Goal: Information Seeking & Learning: Understand process/instructions

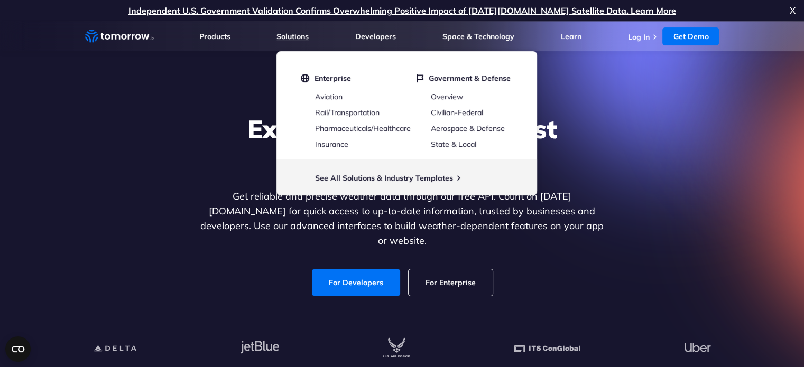
click at [290, 35] on link "Solutions" at bounding box center [292, 37] width 32 height 10
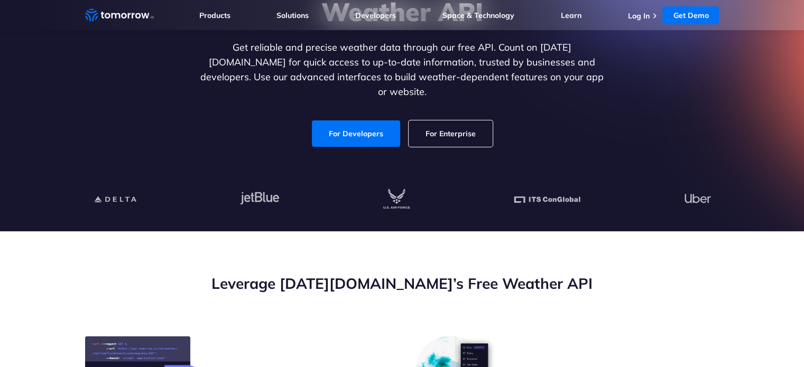
scroll to position [144, 0]
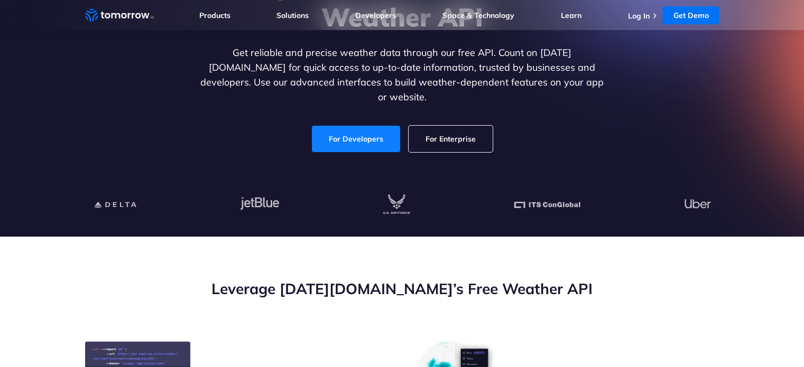
click at [339, 141] on link "For Developers" at bounding box center [356, 139] width 88 height 26
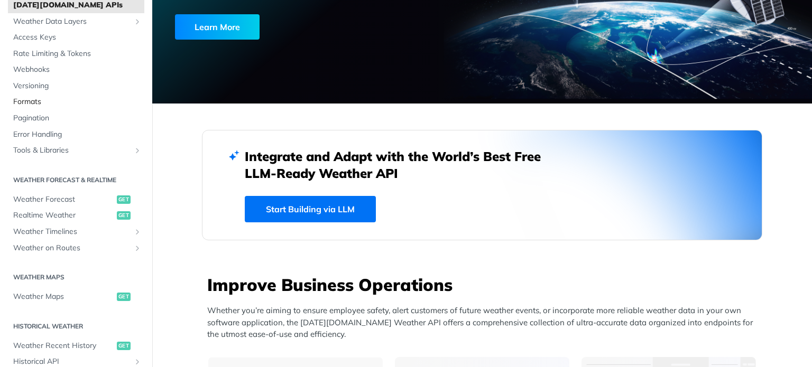
scroll to position [61, 0]
click at [117, 198] on span "get" at bounding box center [124, 200] width 14 height 8
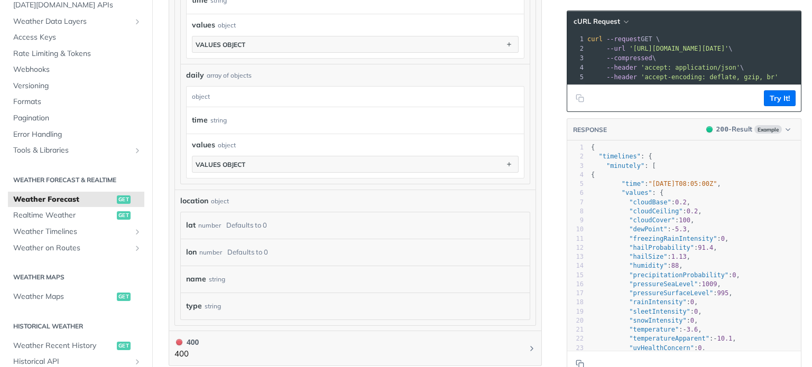
scroll to position [1184, 0]
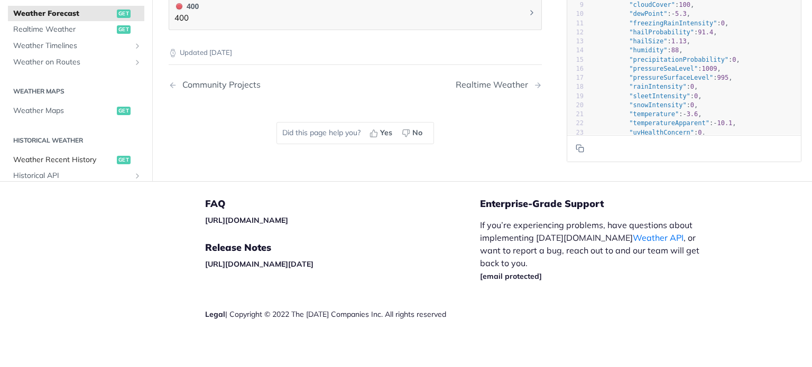
click at [77, 154] on span "Weather Recent History" at bounding box center [63, 159] width 101 height 11
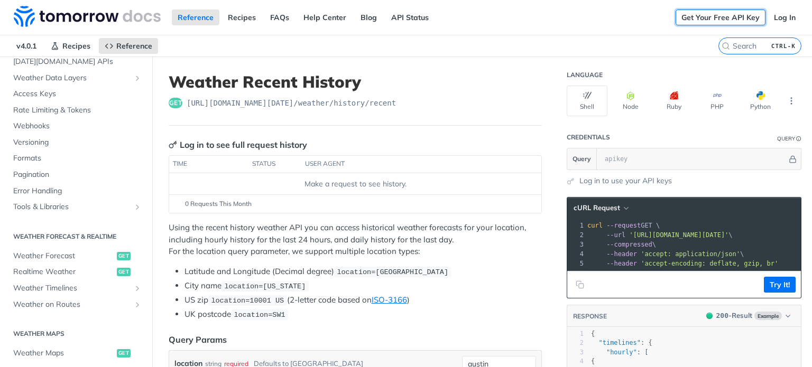
click at [708, 18] on link "Get Your Free API Key" at bounding box center [720, 18] width 90 height 16
click at [778, 16] on link "Log In" at bounding box center [784, 18] width 33 height 16
